Goal: Find specific page/section: Find specific page/section

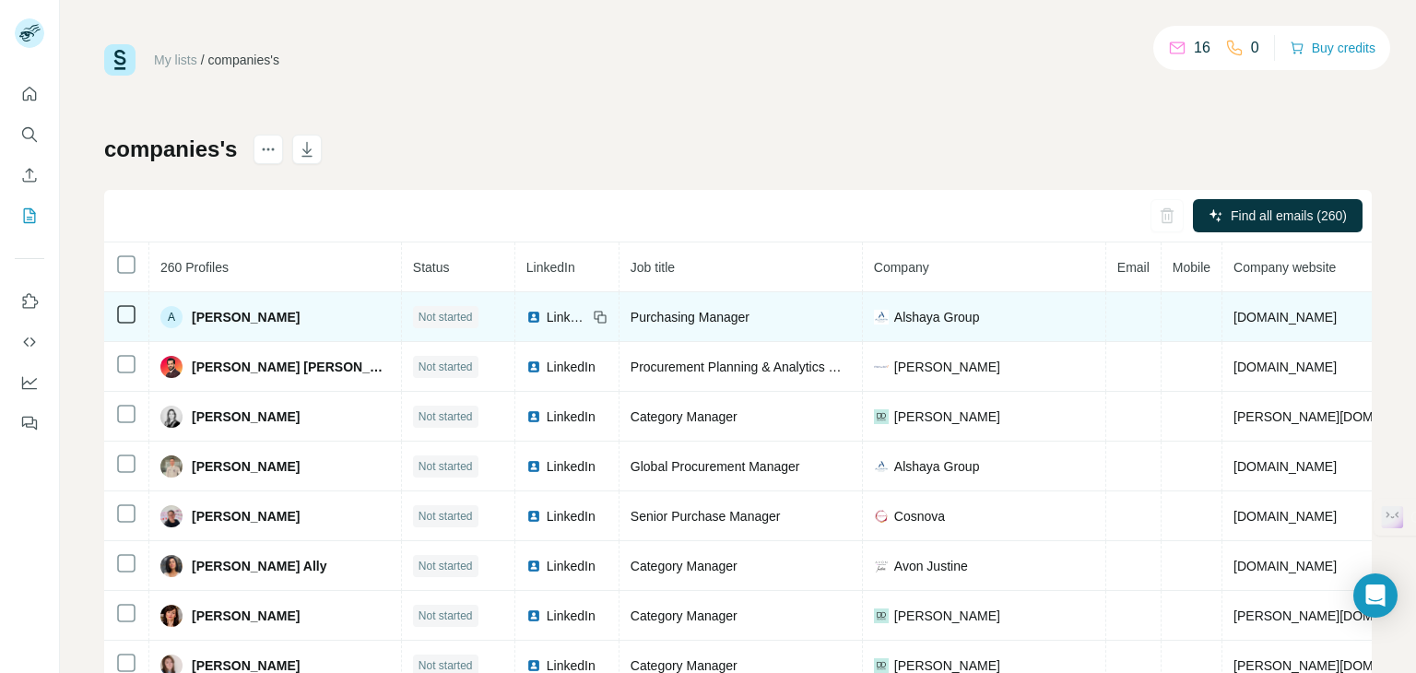
scroll to position [66, 0]
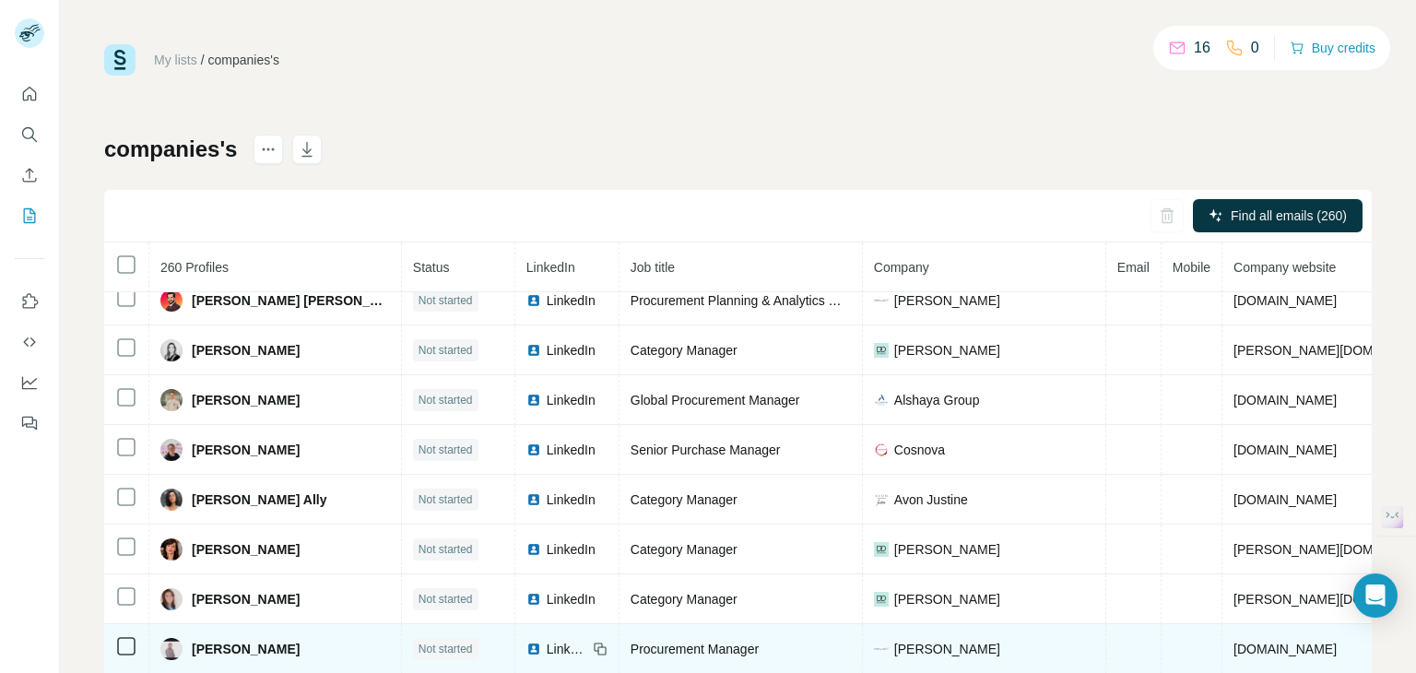
click at [547, 649] on span "LinkedIn" at bounding box center [567, 649] width 41 height 18
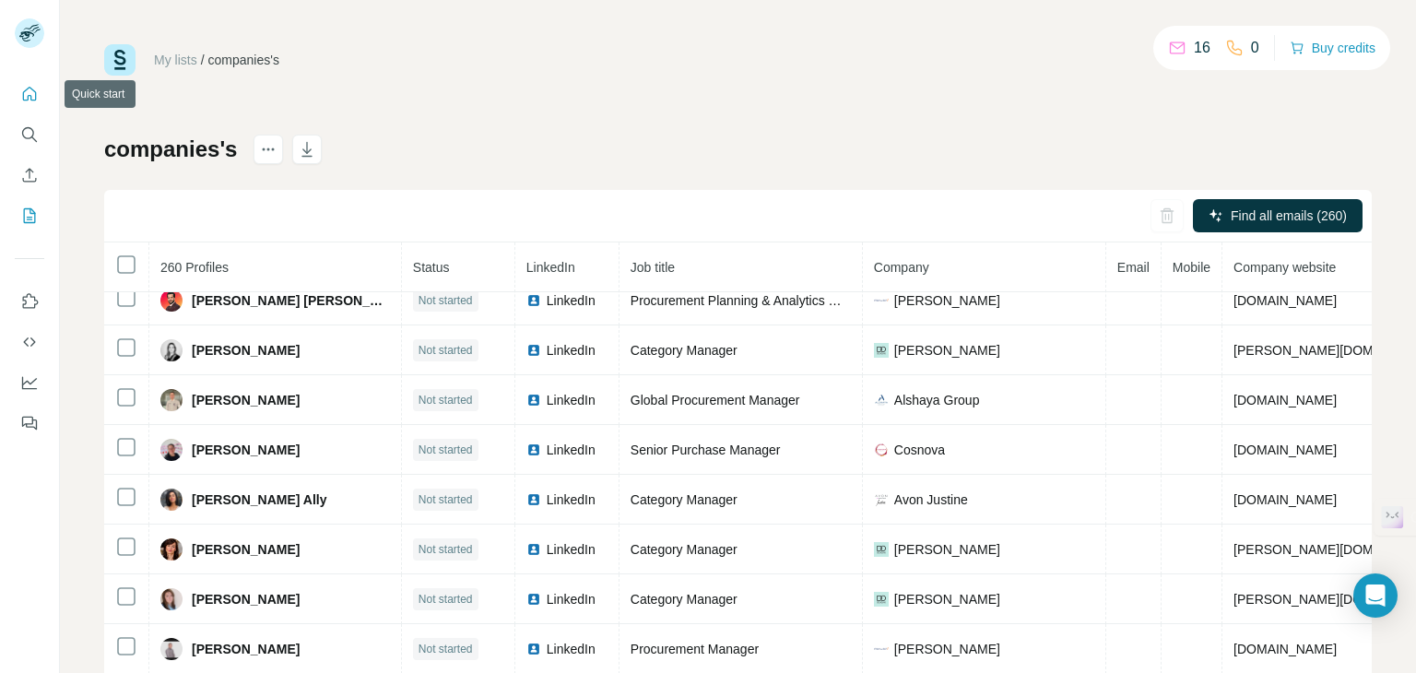
click at [29, 104] on button "Quick start" at bounding box center [29, 93] width 29 height 33
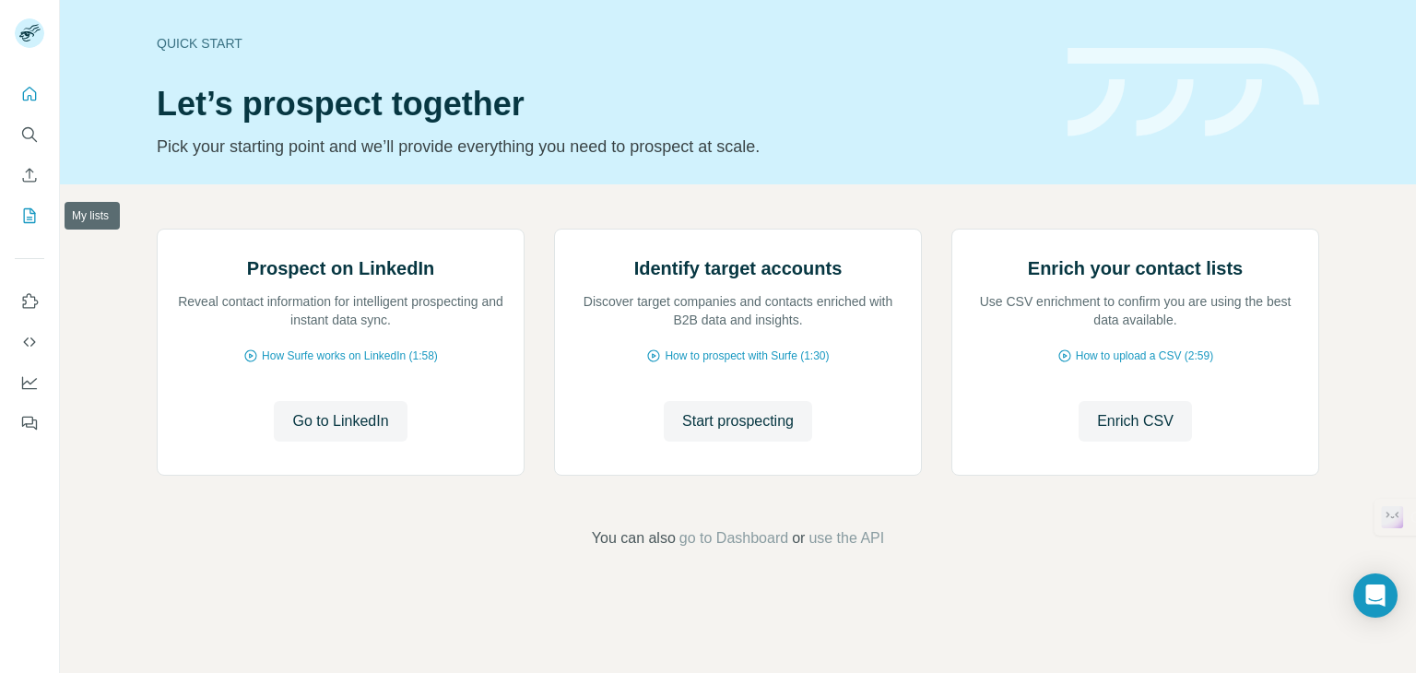
click at [37, 230] on button "My lists" at bounding box center [29, 215] width 29 height 33
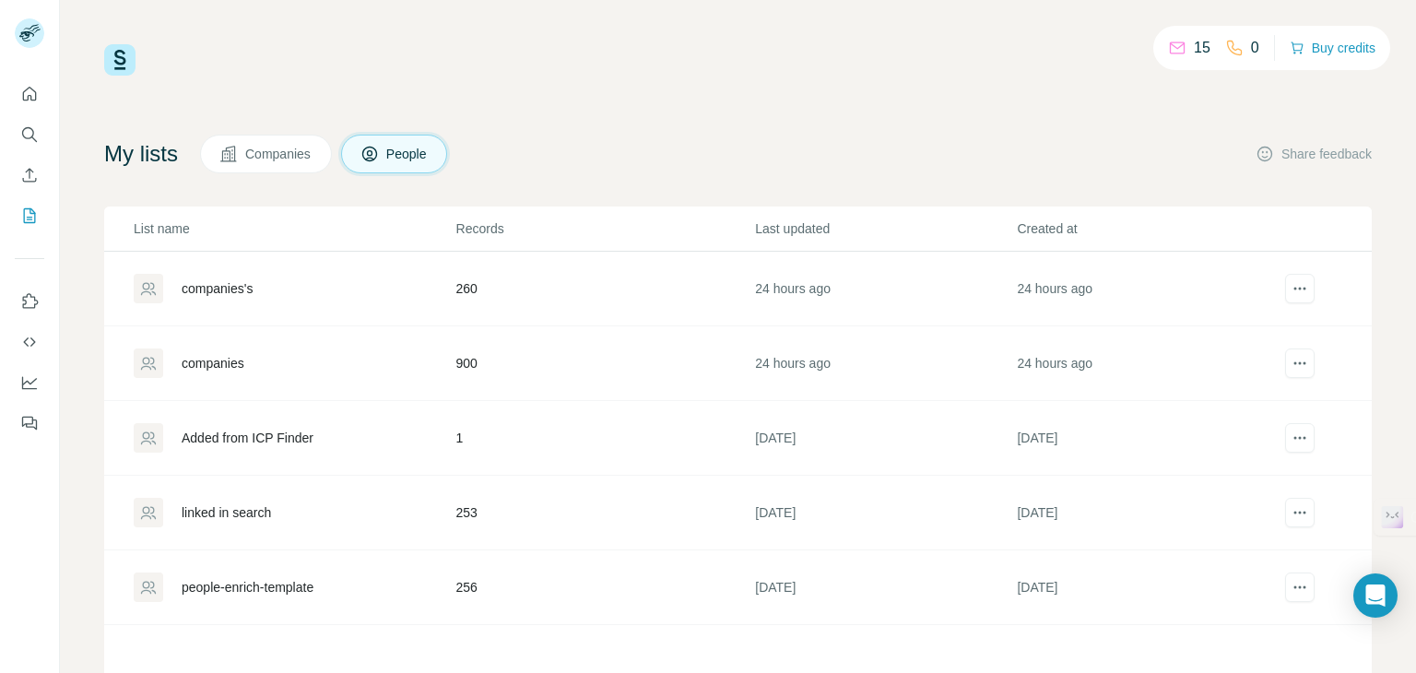
click at [462, 364] on td "900" at bounding box center [605, 363] width 300 height 75
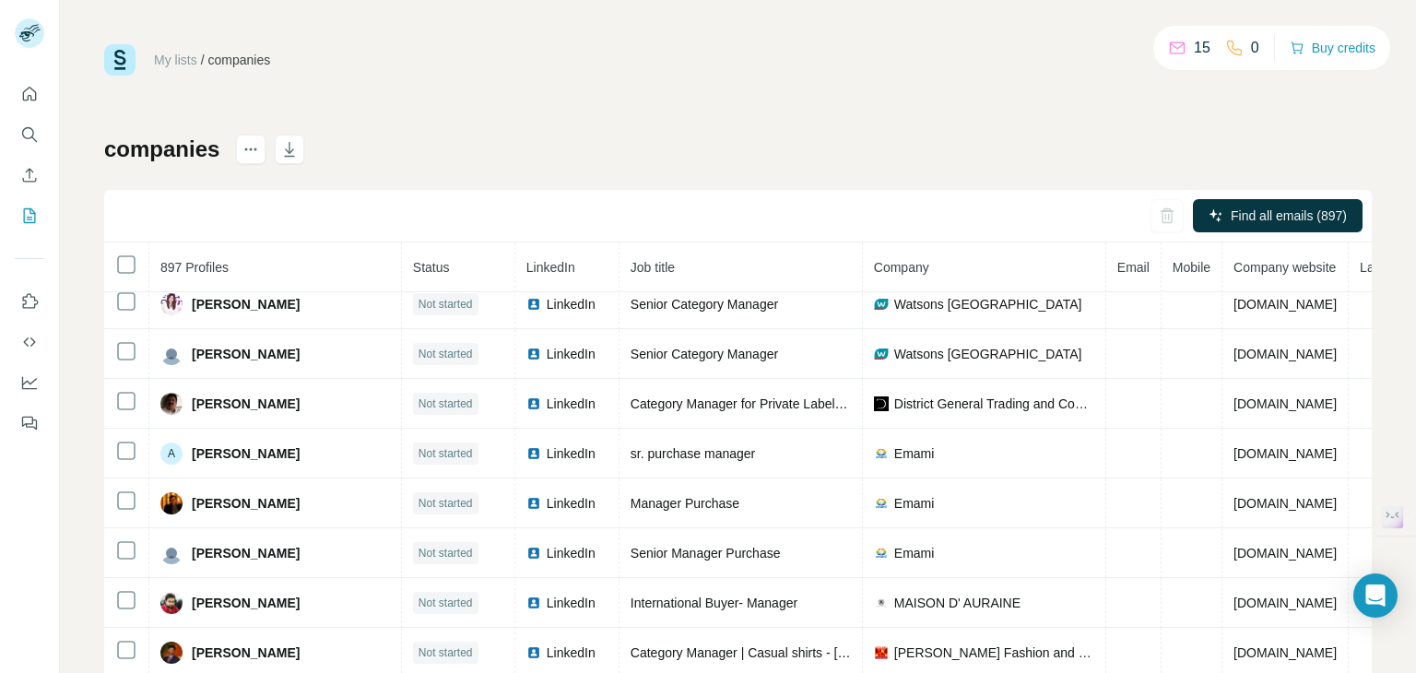
scroll to position [653, 0]
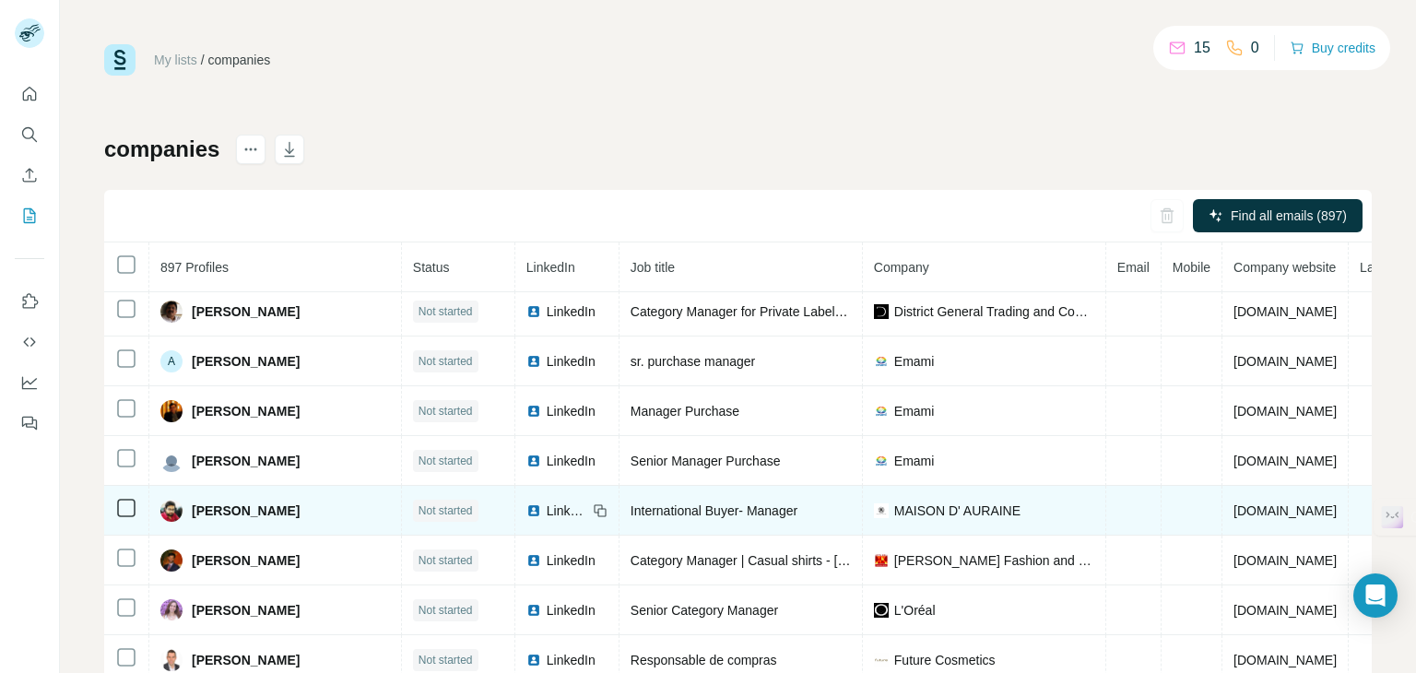
click at [547, 505] on span "LinkedIn" at bounding box center [567, 510] width 41 height 18
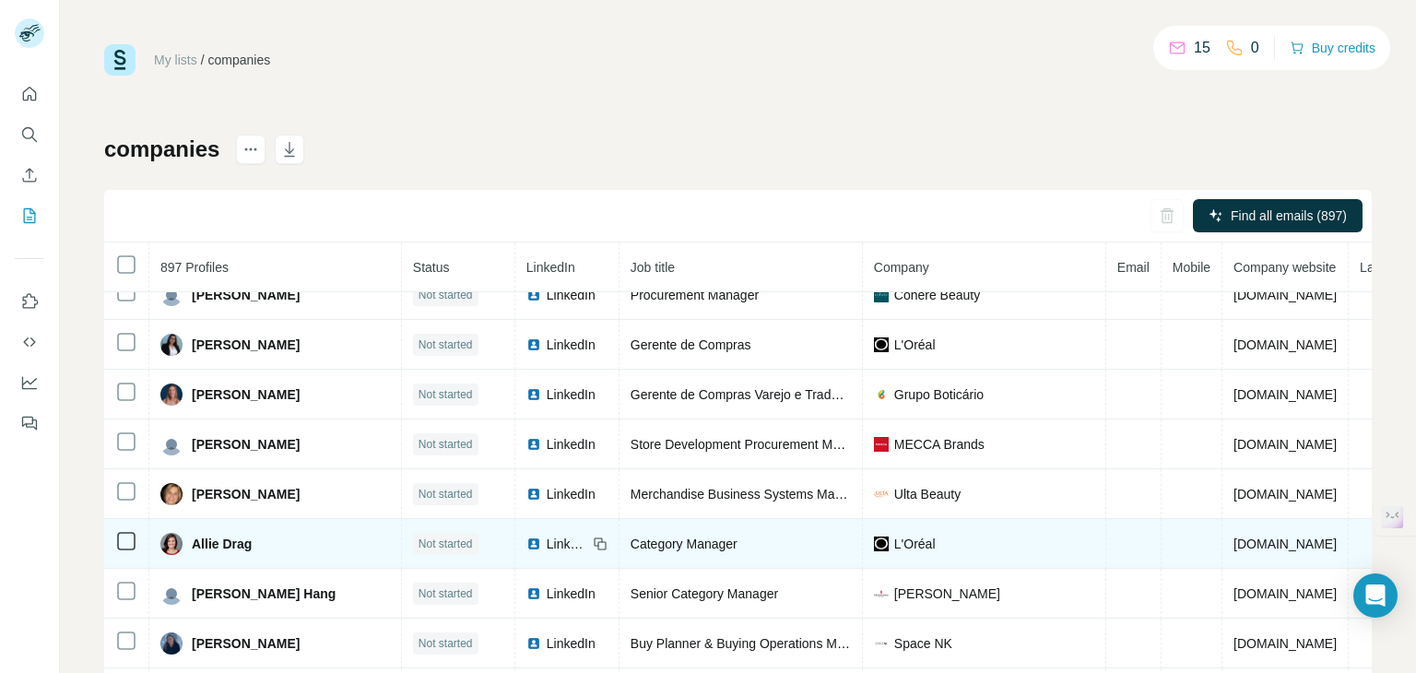
scroll to position [1423, 0]
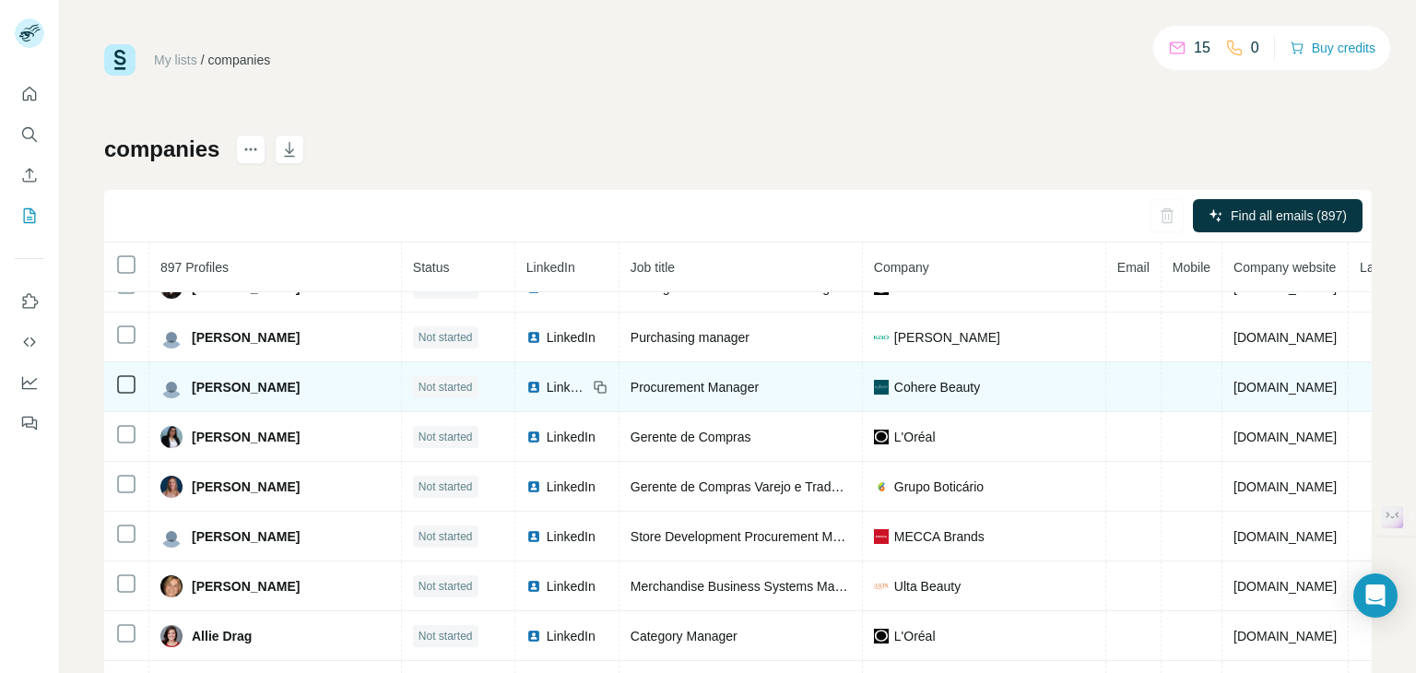
click at [594, 381] on icon at bounding box center [598, 385] width 8 height 8
click at [547, 378] on span "LinkedIn" at bounding box center [567, 387] width 41 height 18
click at [1233, 380] on span "[DOMAIN_NAME]" at bounding box center [1284, 387] width 103 height 15
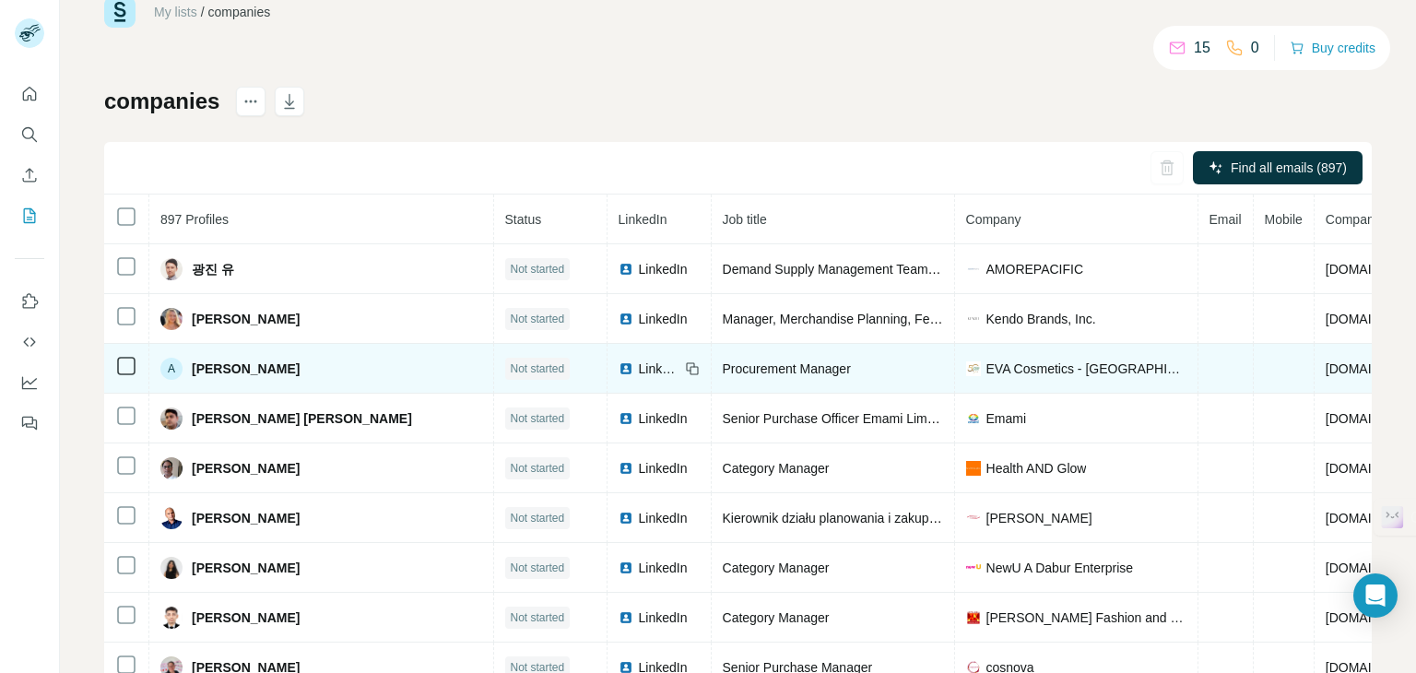
scroll to position [0, 0]
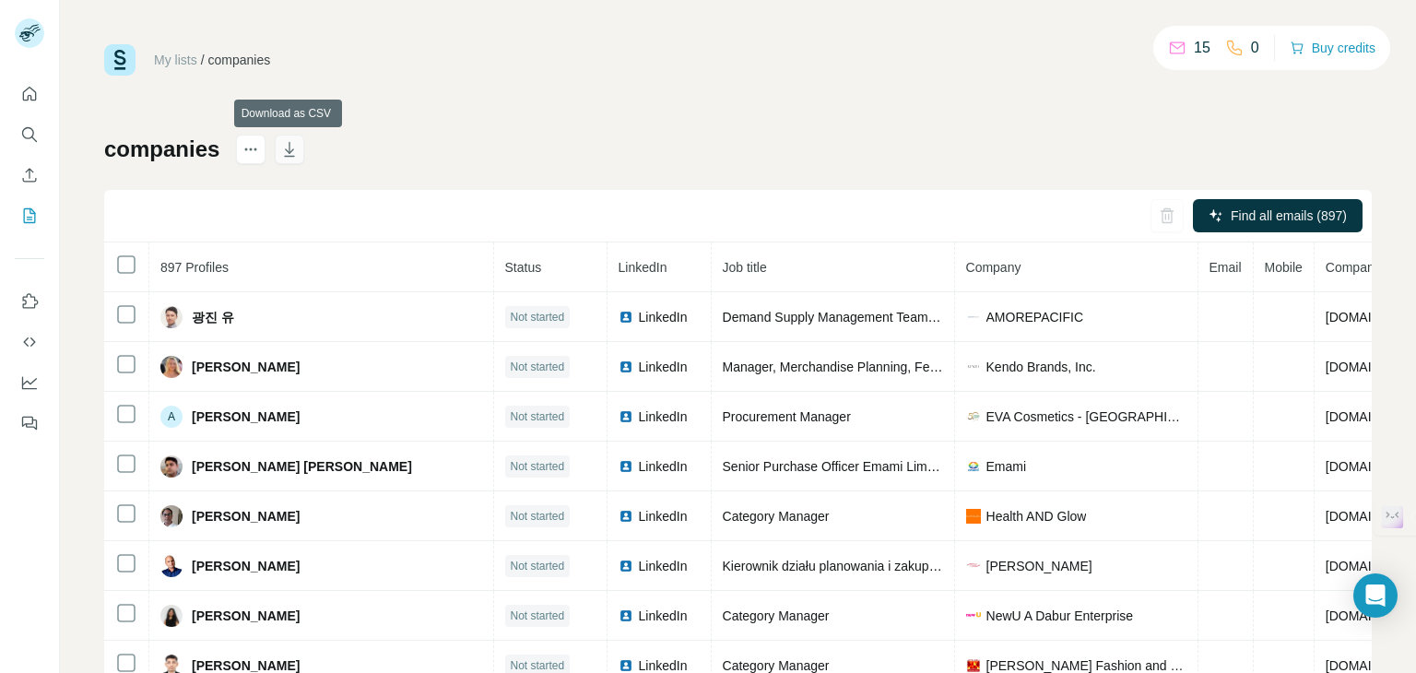
click at [285, 156] on icon "button" at bounding box center [290, 149] width 10 height 15
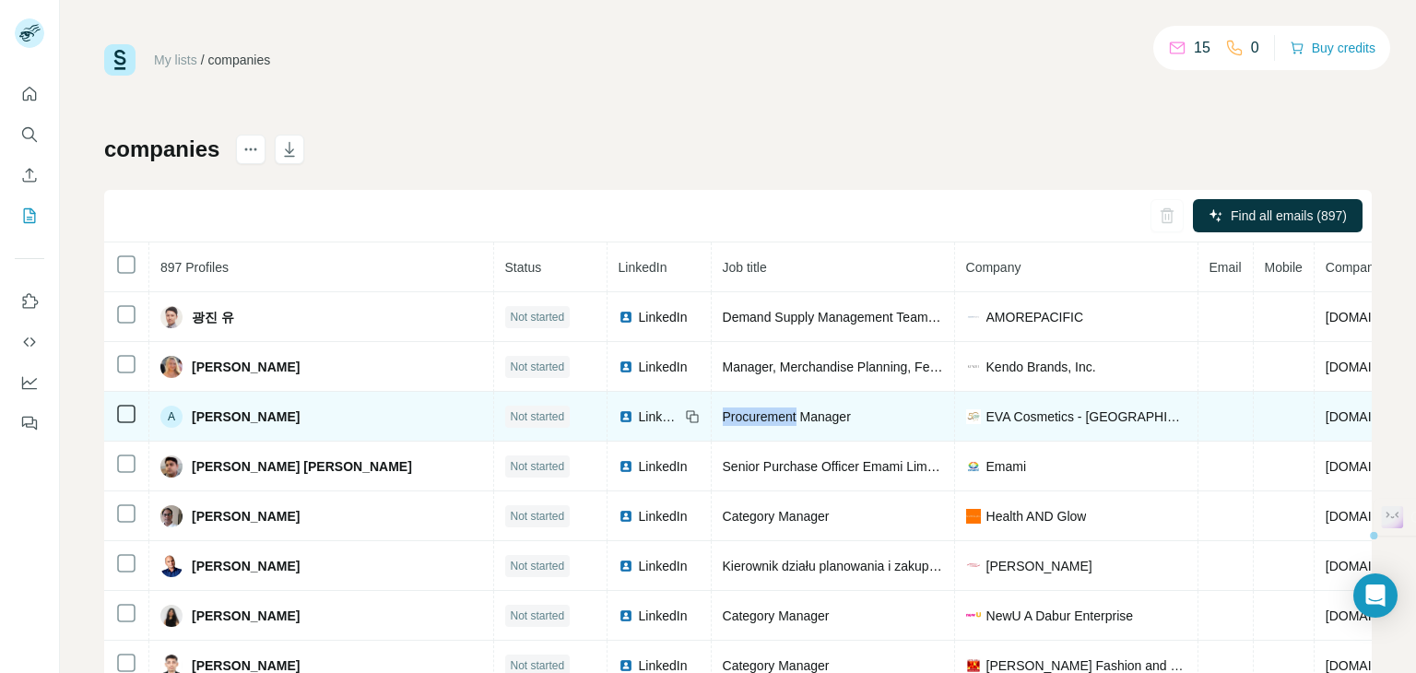
drag, startPoint x: 645, startPoint y: 415, endPoint x: 734, endPoint y: 432, distance: 90.2
click at [734, 432] on td "Procurement Manager" at bounding box center [833, 417] width 243 height 50
copy span "Procurement"
